Goal: Information Seeking & Learning: Find contact information

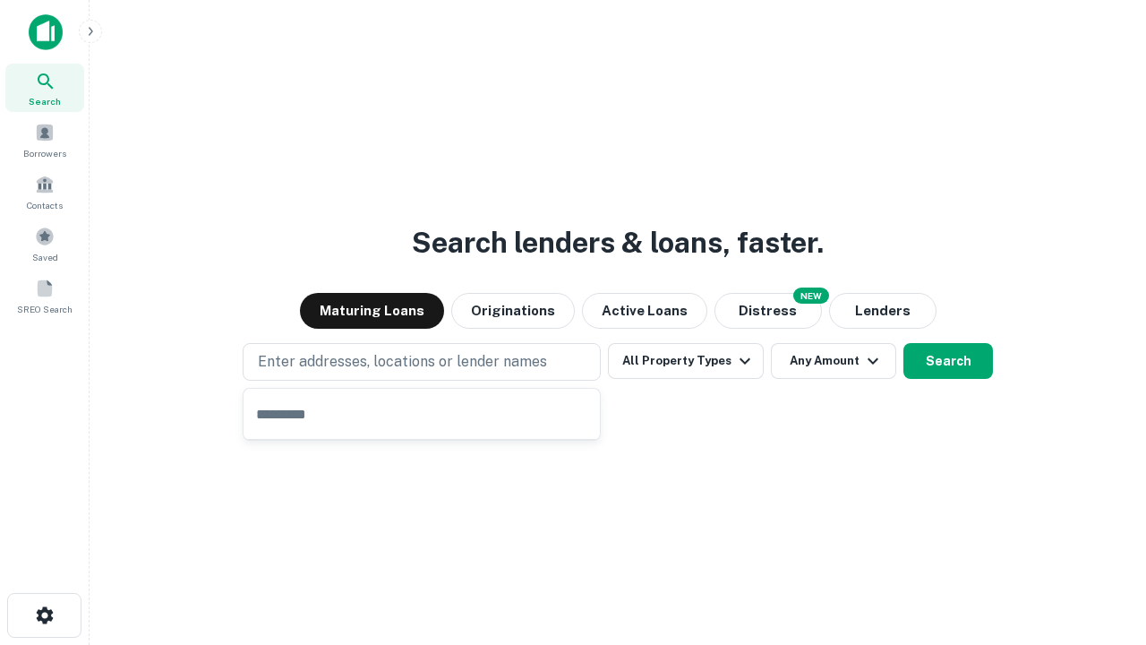
type input "**********"
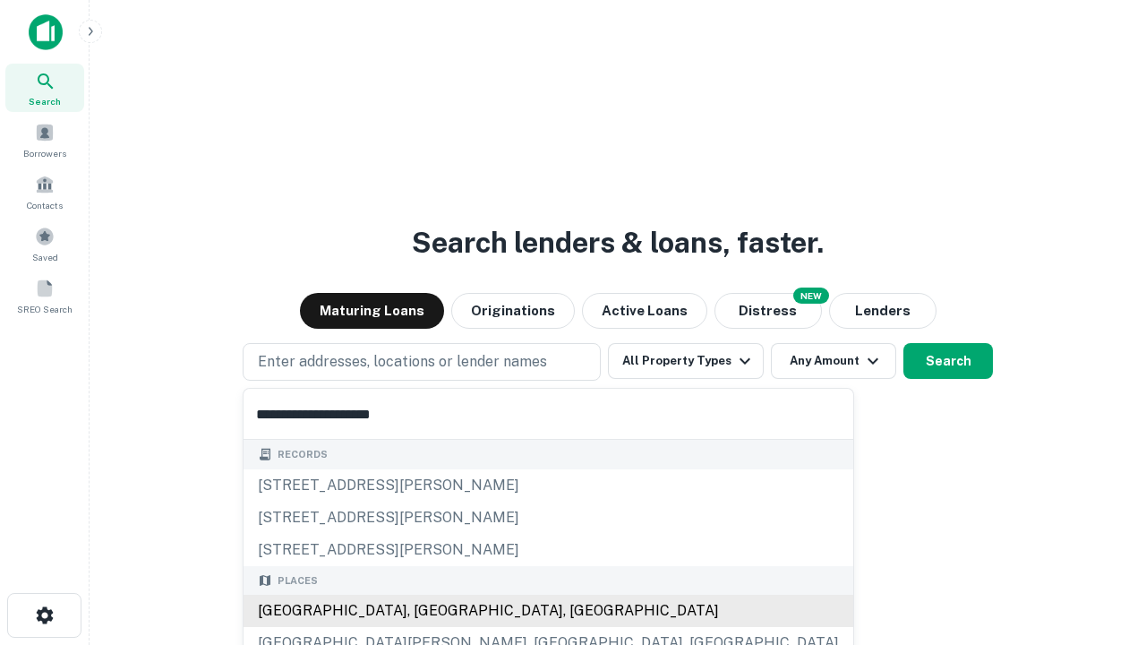
click at [428, 611] on div "Santa Monica, CA, USA" at bounding box center [549, 610] width 610 height 32
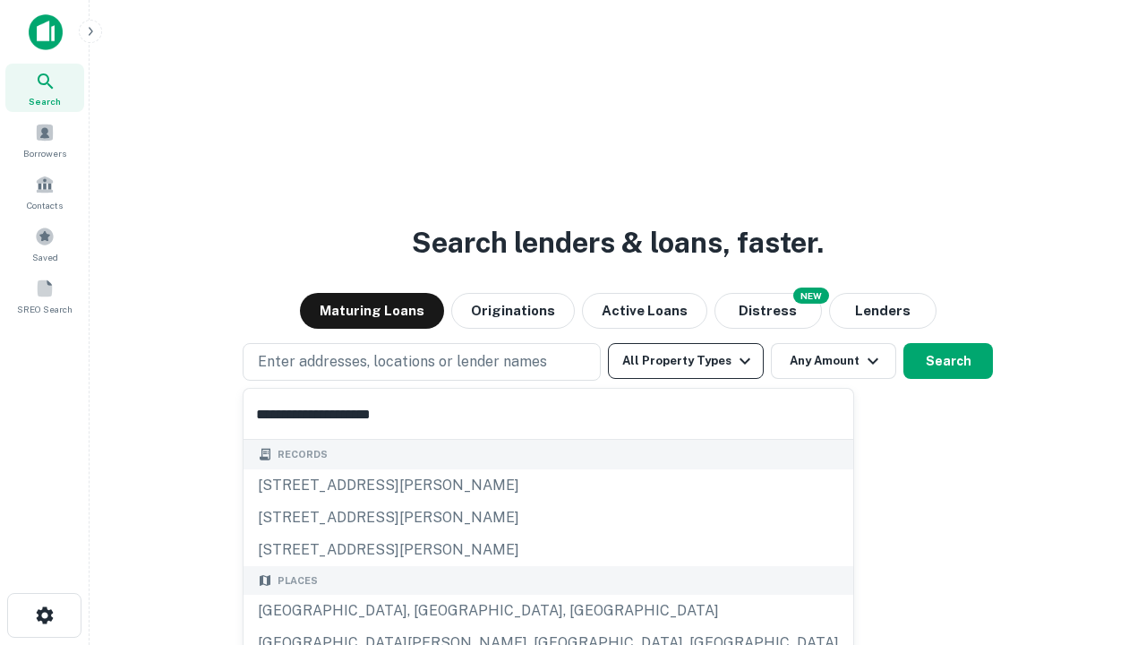
click at [686, 361] on button "All Property Types" at bounding box center [686, 361] width 156 height 36
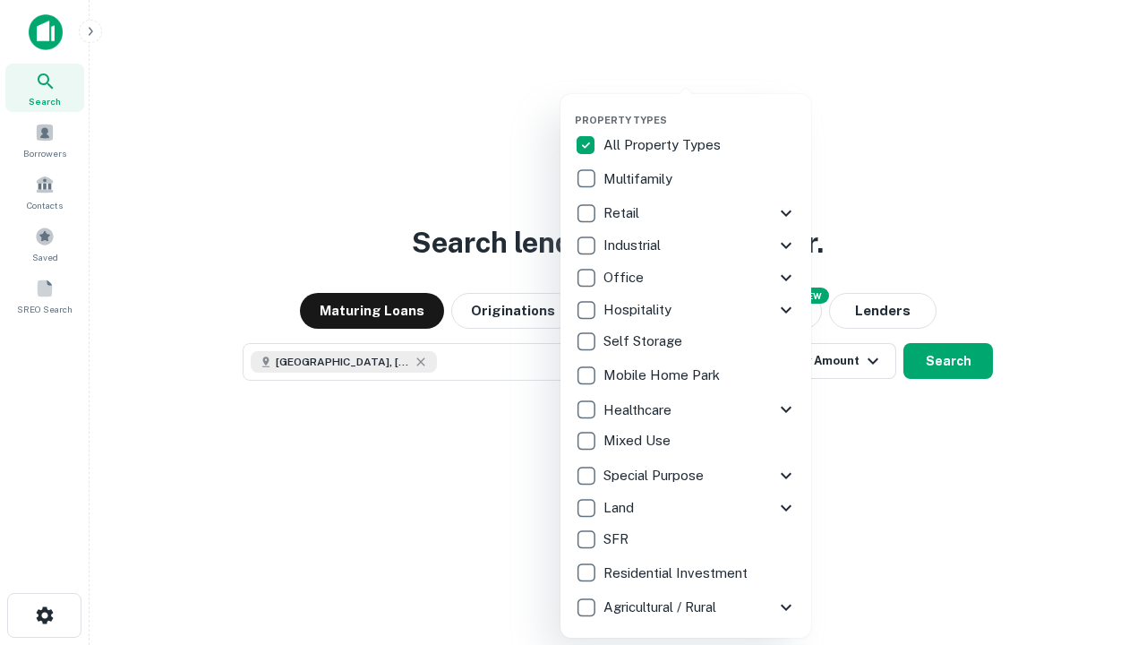
click at [700, 108] on button "button" at bounding box center [700, 108] width 251 height 1
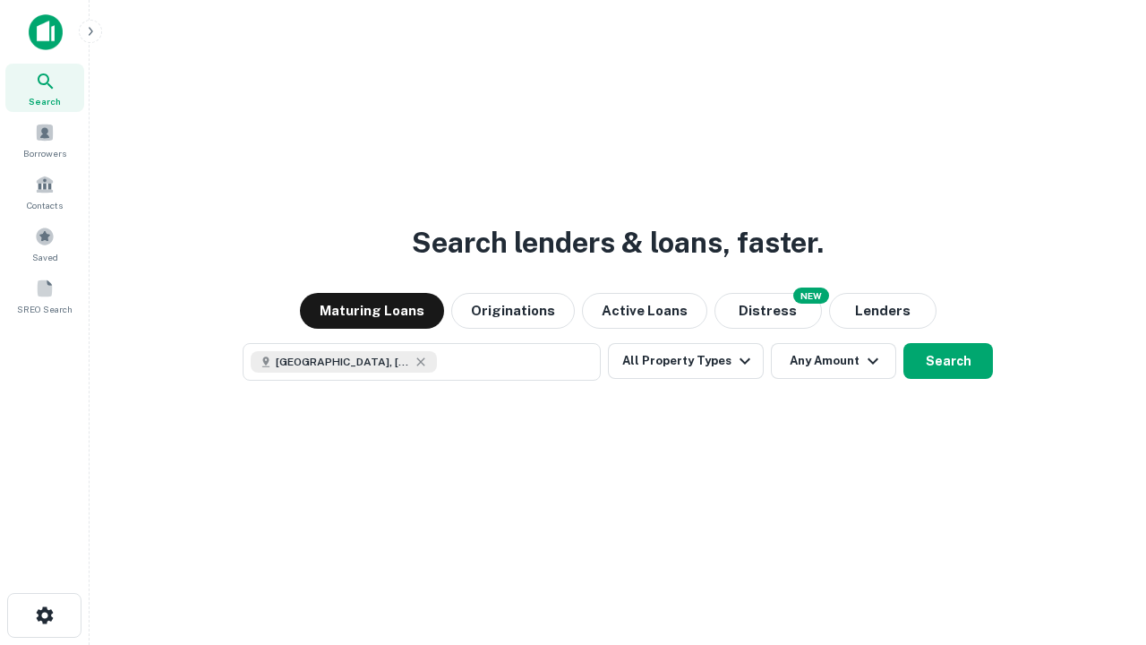
scroll to position [29, 0]
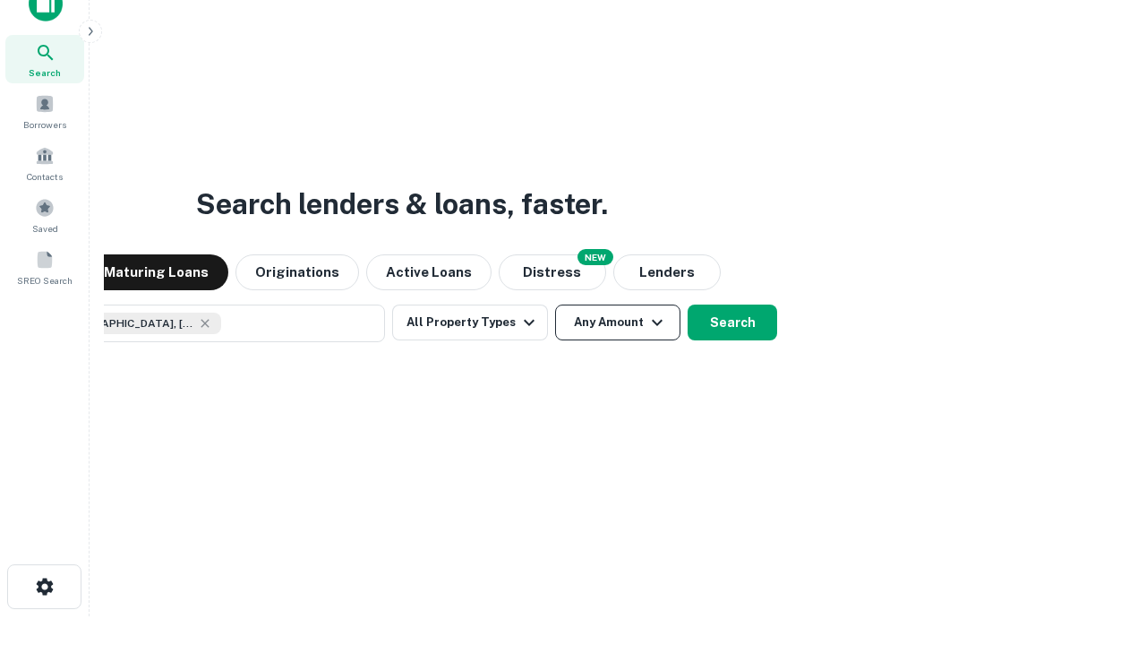
click at [555, 304] on button "Any Amount" at bounding box center [617, 322] width 125 height 36
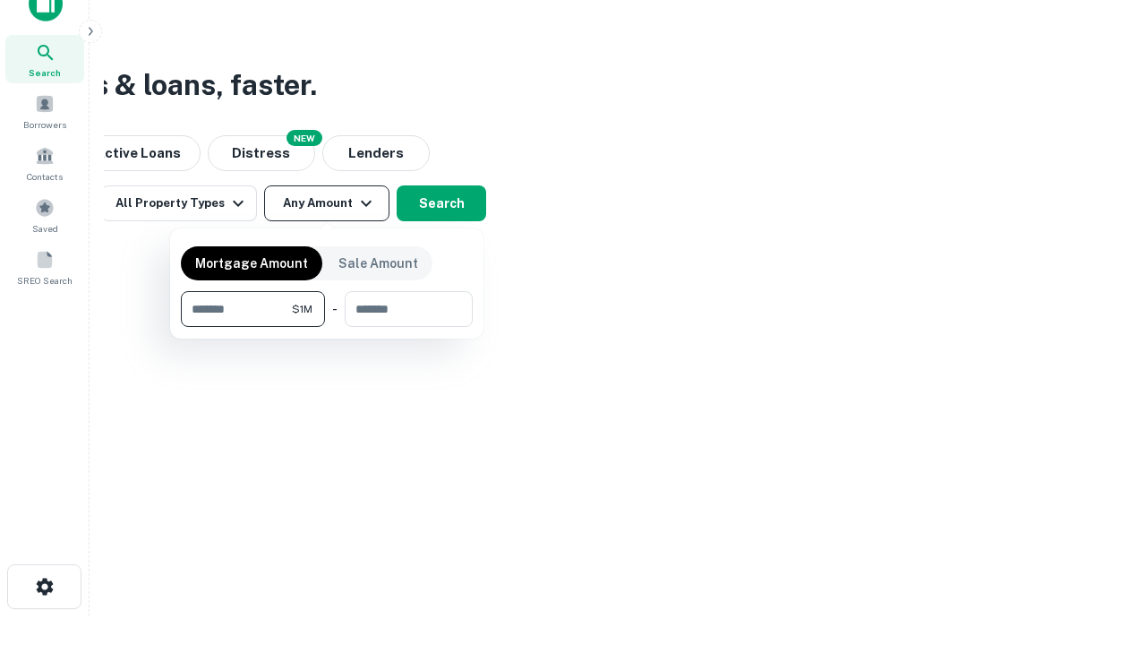
type input "*******"
click at [327, 327] on button "button" at bounding box center [327, 327] width 292 height 1
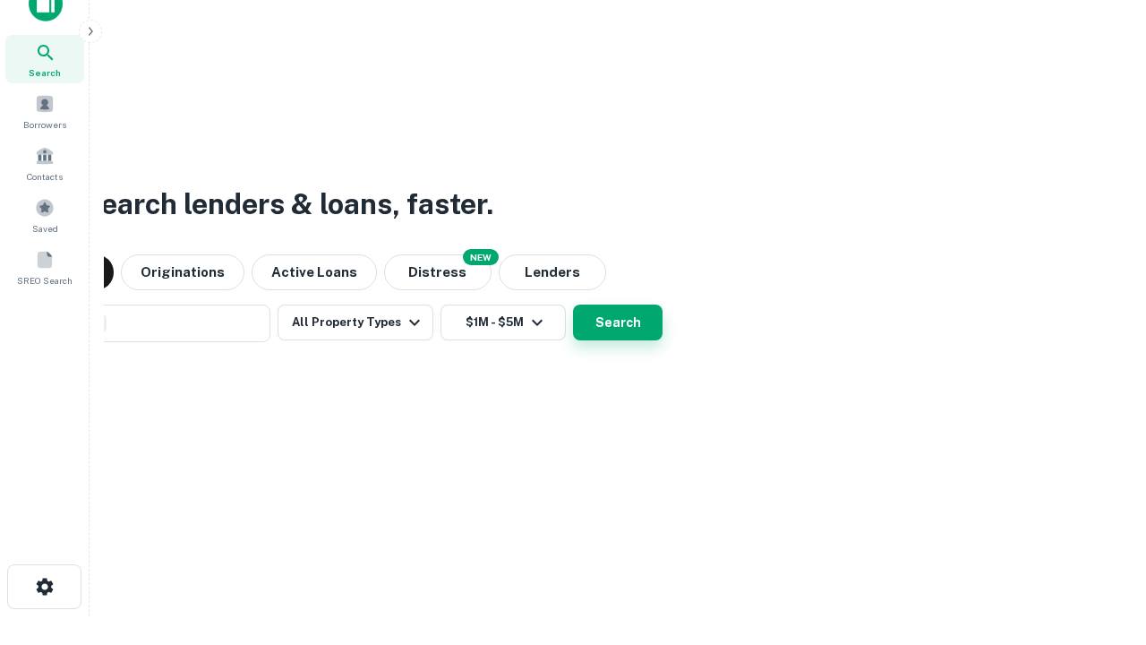
click at [573, 304] on button "Search" at bounding box center [618, 322] width 90 height 36
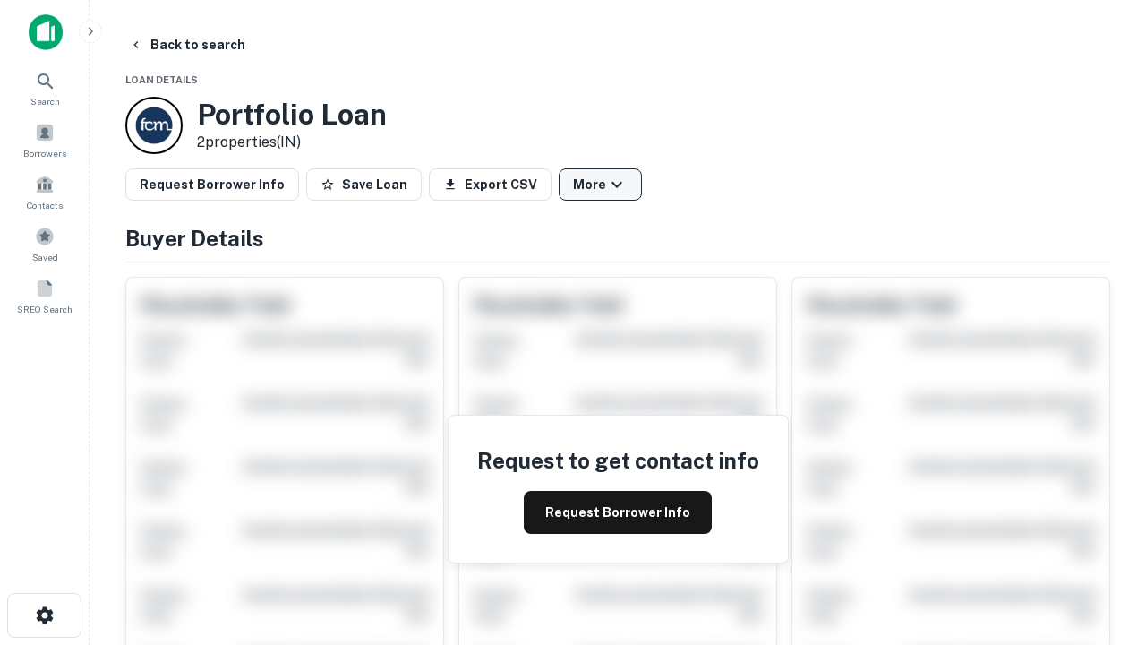
click at [600, 184] on button "More" at bounding box center [600, 184] width 83 height 32
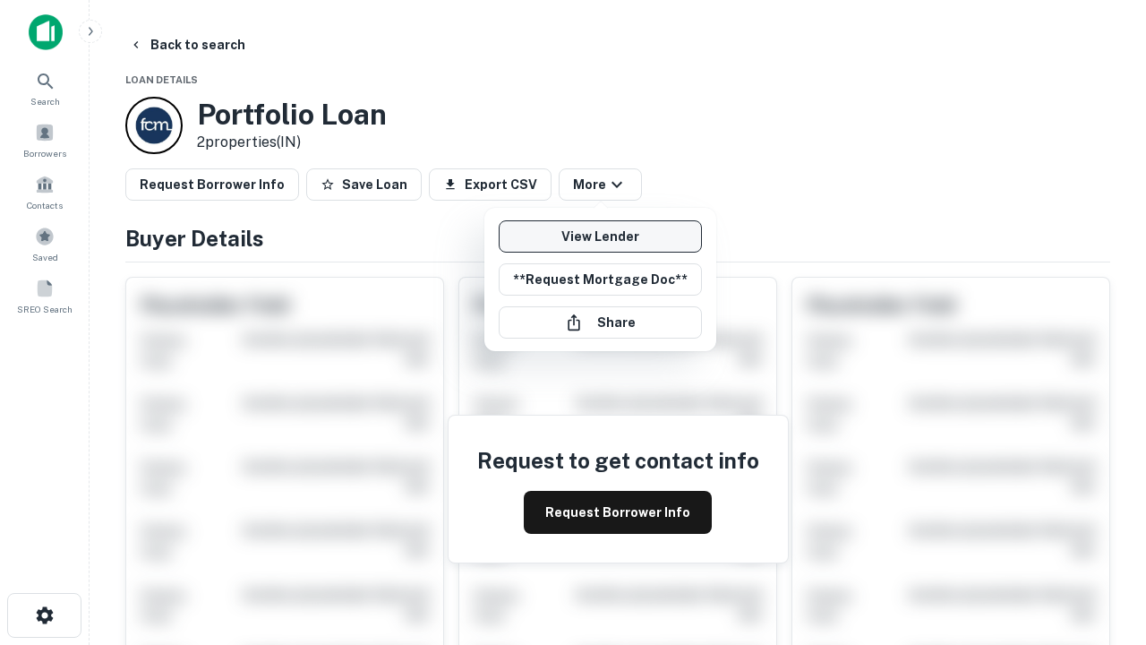
click at [600, 236] on link "View Lender" at bounding box center [600, 236] width 203 height 32
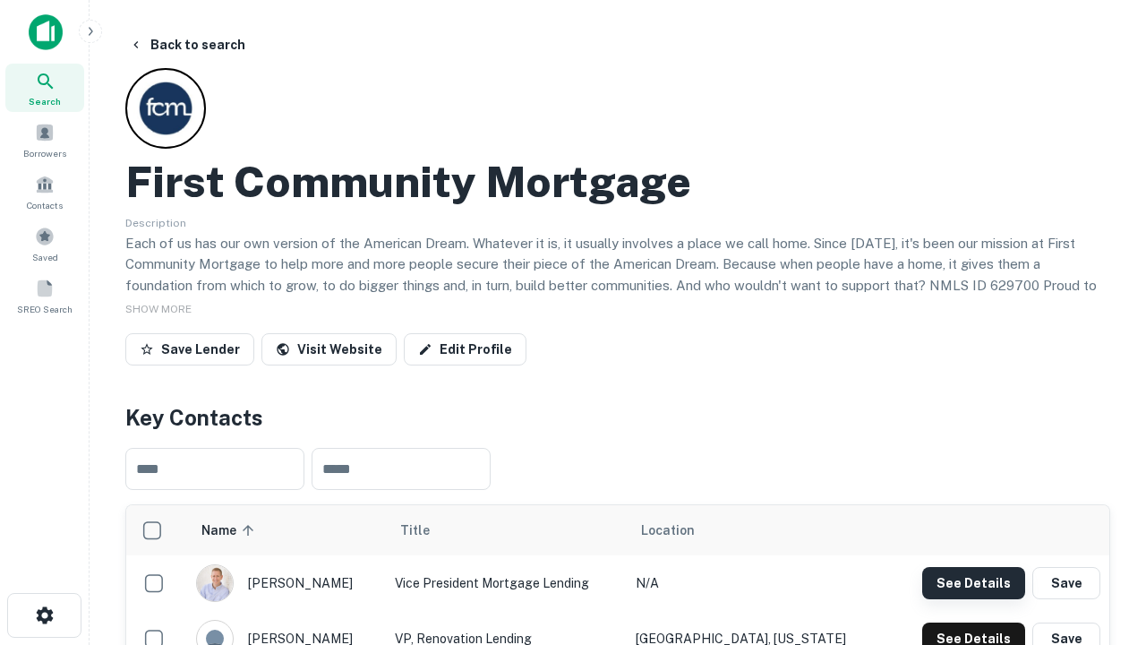
click at [973, 582] on button "See Details" at bounding box center [973, 583] width 103 height 32
click at [44, 615] on icon "button" at bounding box center [44, 614] width 21 height 21
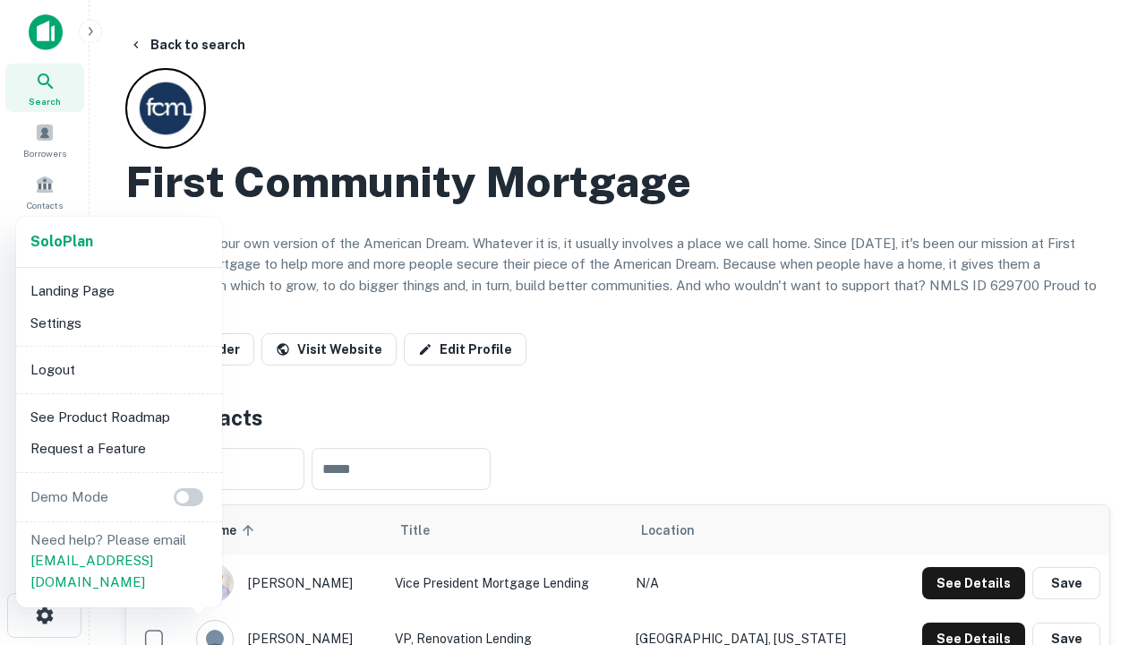
click at [118, 369] on li "Logout" at bounding box center [119, 370] width 192 height 32
